Goal: Check status: Check status

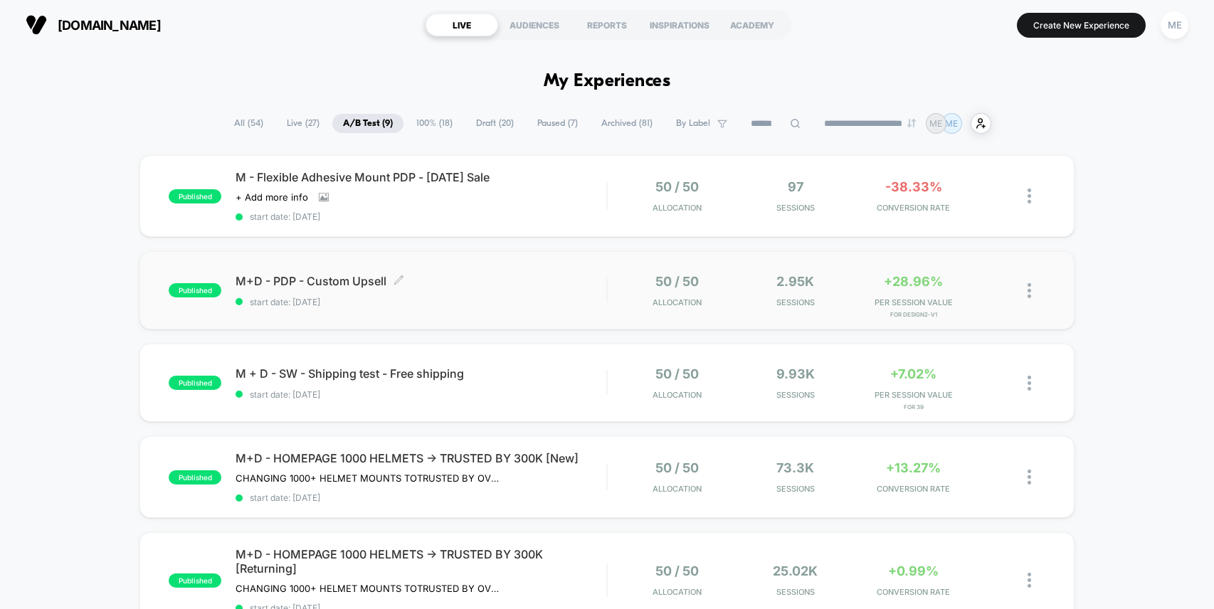
click at [566, 287] on div "M+D - PDP - Custom Upsell Click to edit experience details Click to edit experi…" at bounding box center [420, 290] width 371 height 33
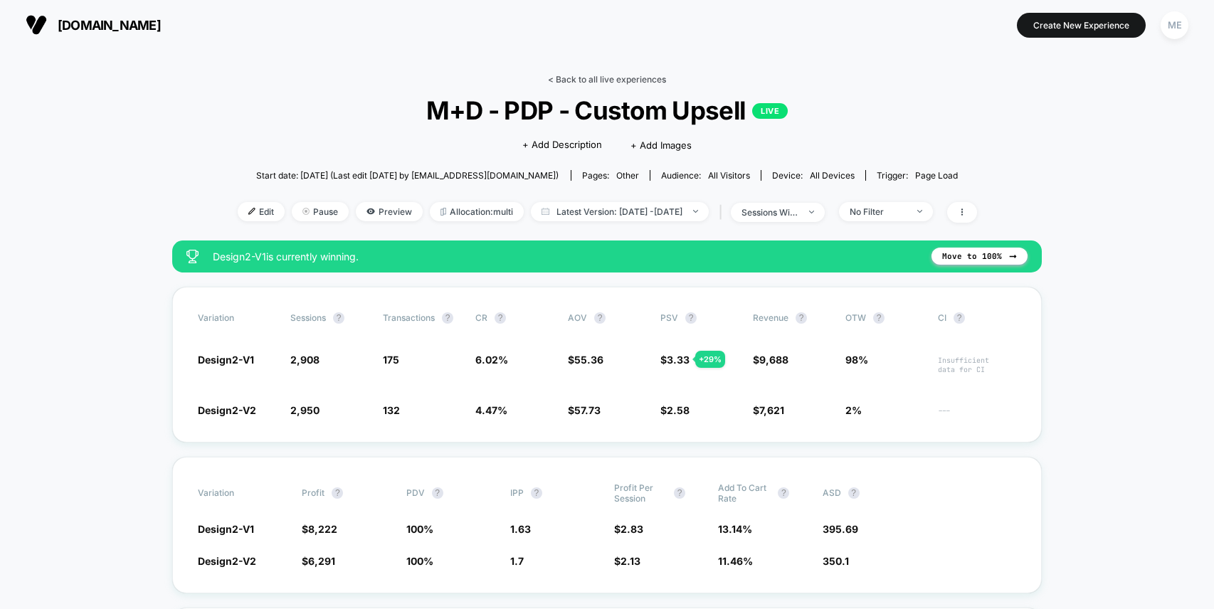
click at [596, 80] on link "< Back to all live experiences" at bounding box center [607, 79] width 118 height 11
